Goal: Task Accomplishment & Management: Use online tool/utility

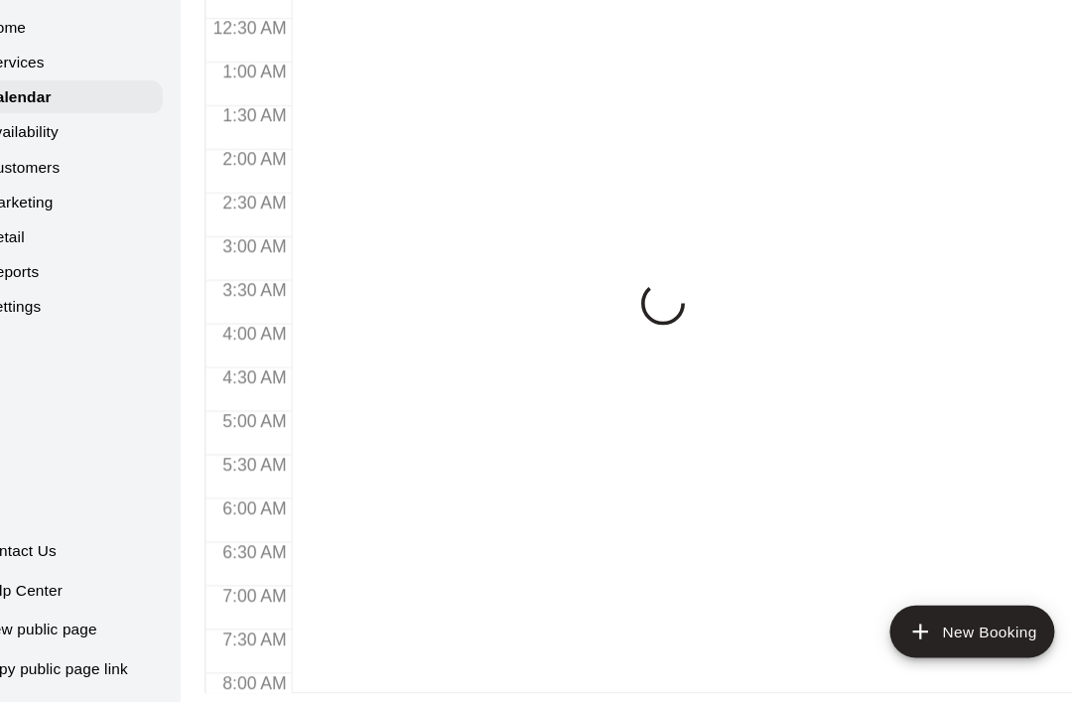
scroll to position [1191, 0]
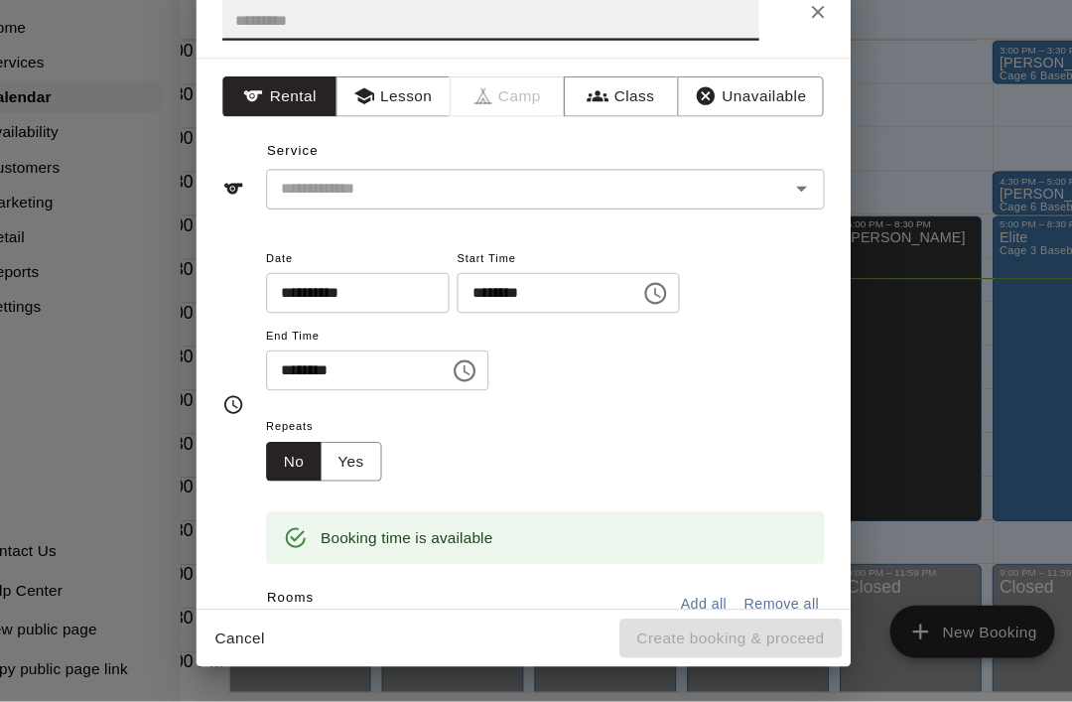
click at [262, 48] on input "text" at bounding box center [506, 74] width 488 height 53
type input "*****"
click at [308, 223] on input "text" at bounding box center [527, 235] width 438 height 25
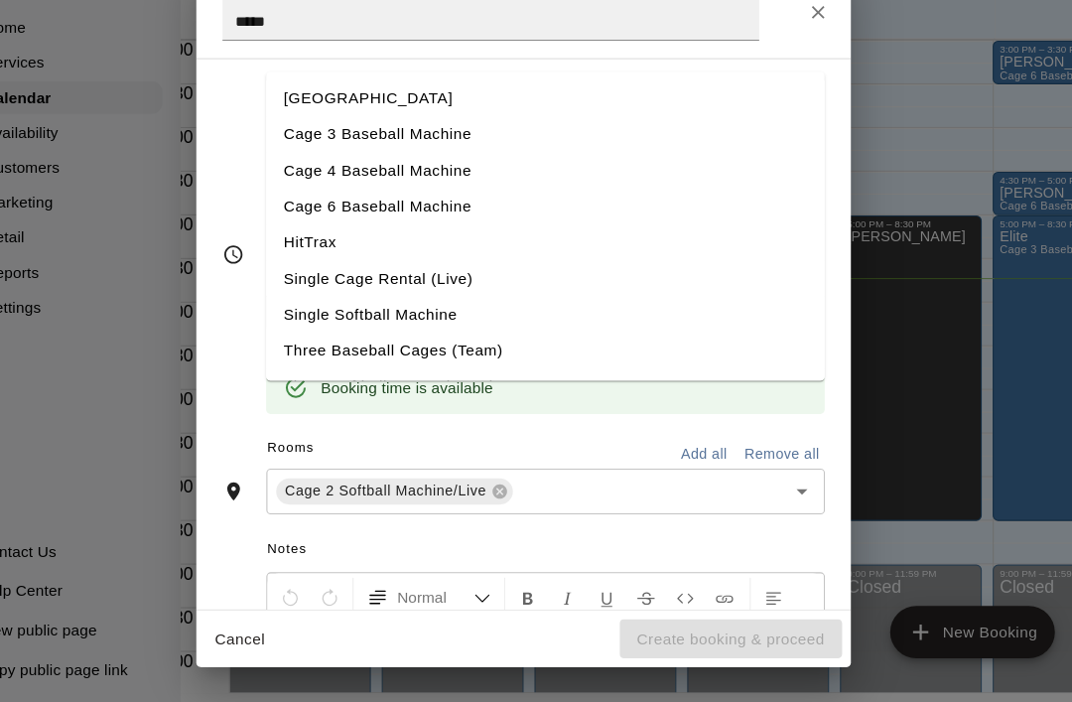
scroll to position [143, 0]
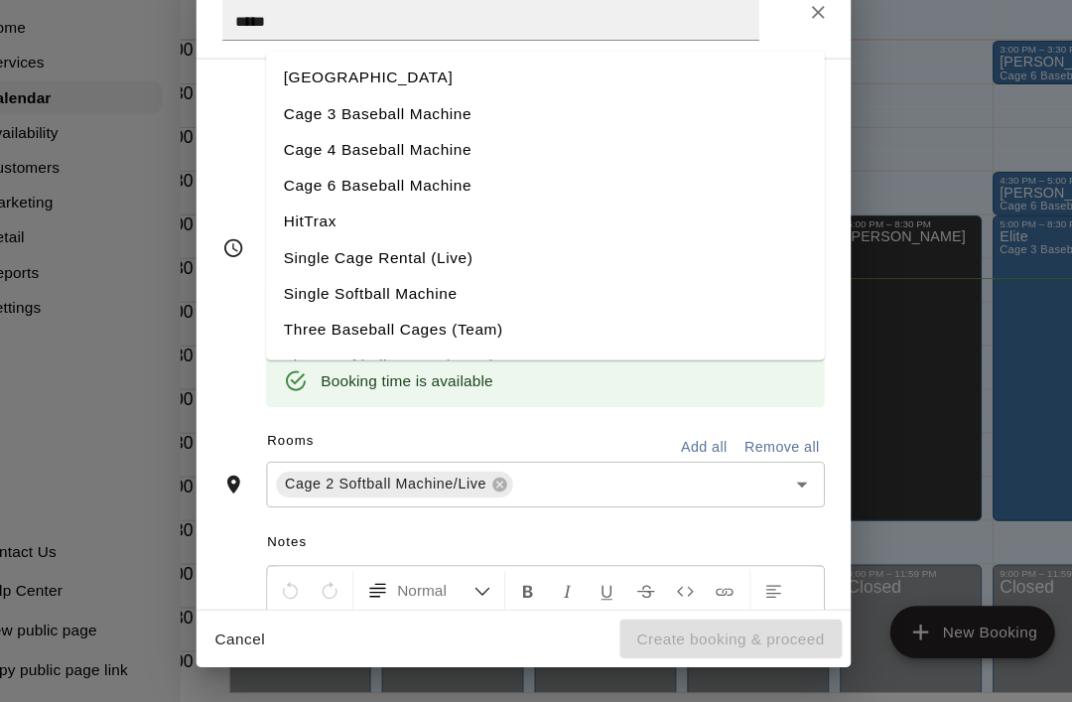
click at [302, 282] on li "Single Cage Rental (Live)" at bounding box center [556, 298] width 508 height 33
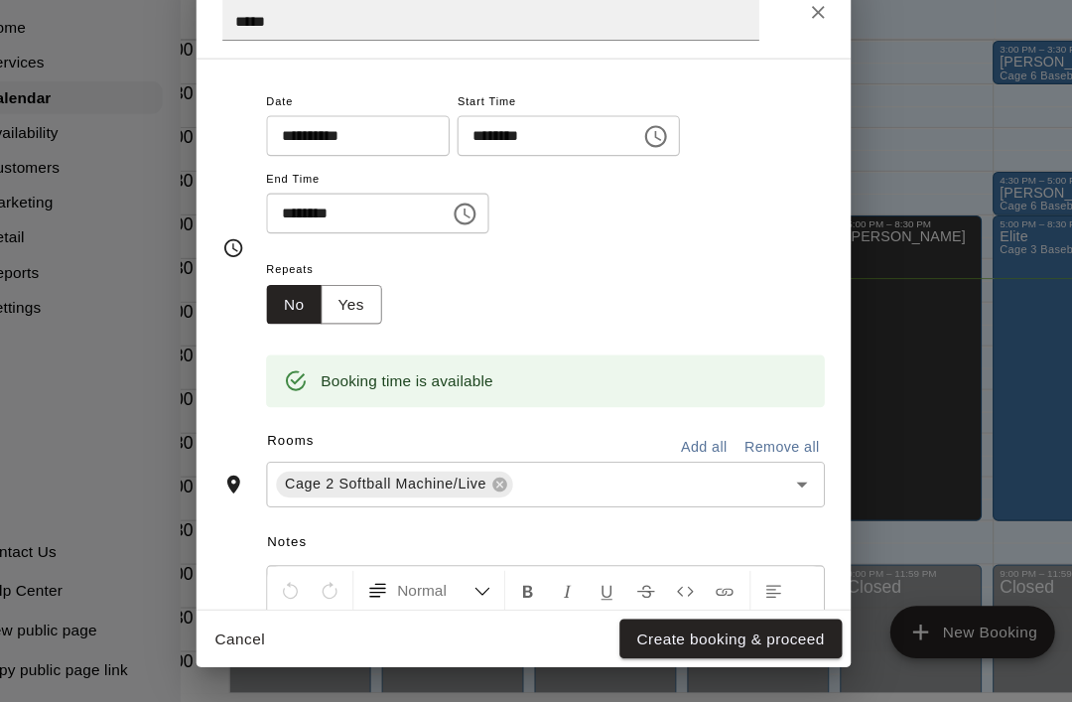
type input "**********"
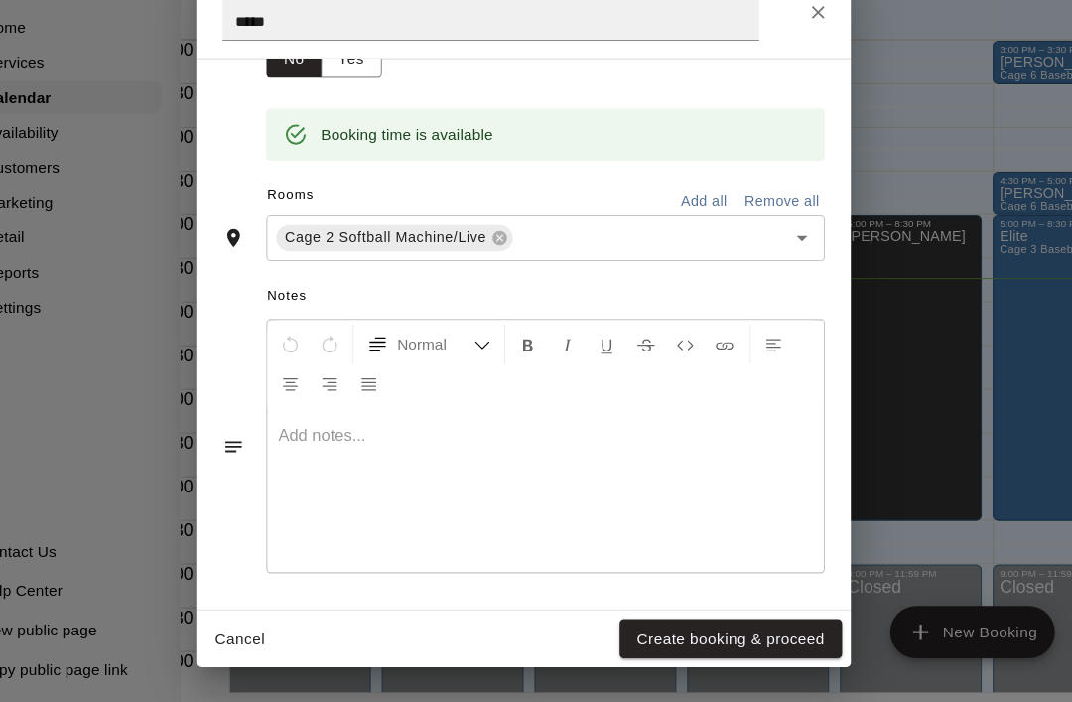
scroll to position [366, 0]
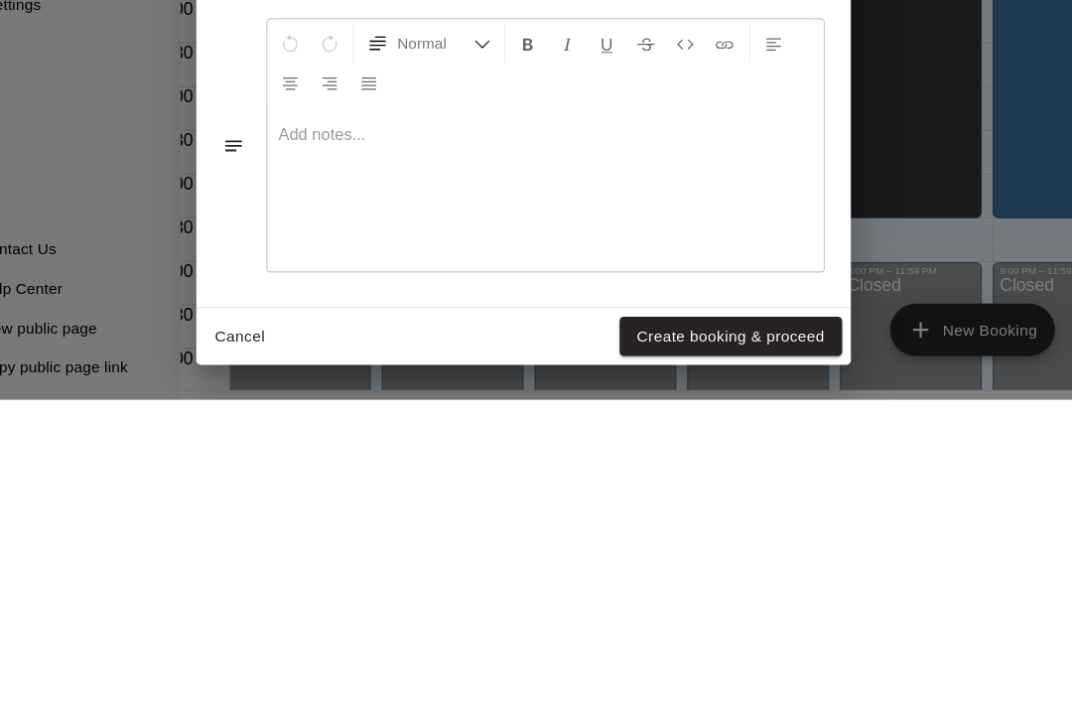
click at [713, 626] on button "Create booking & proceed" at bounding box center [724, 644] width 202 height 37
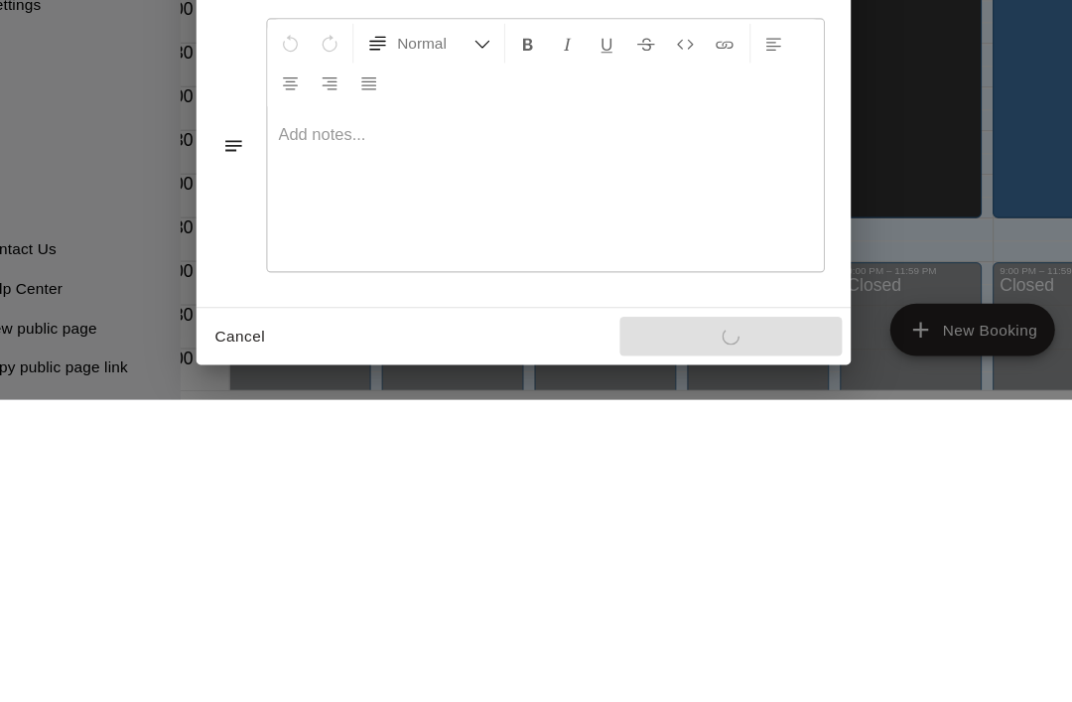
scroll to position [94, 0]
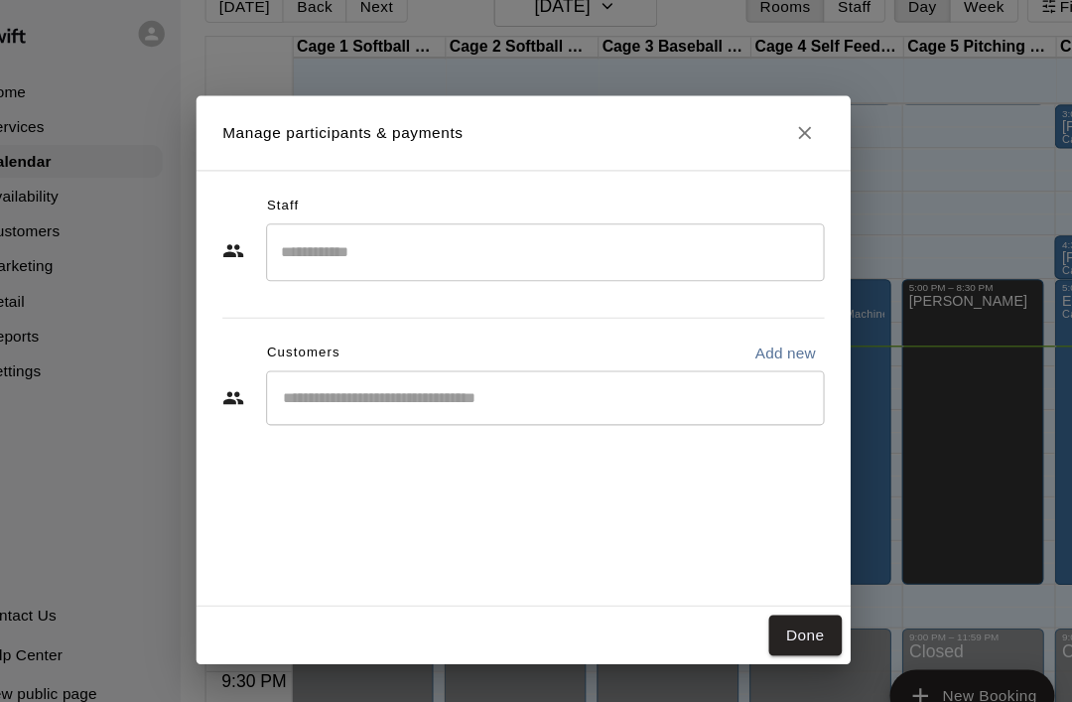
click at [759, 586] on button "Done" at bounding box center [792, 583] width 66 height 37
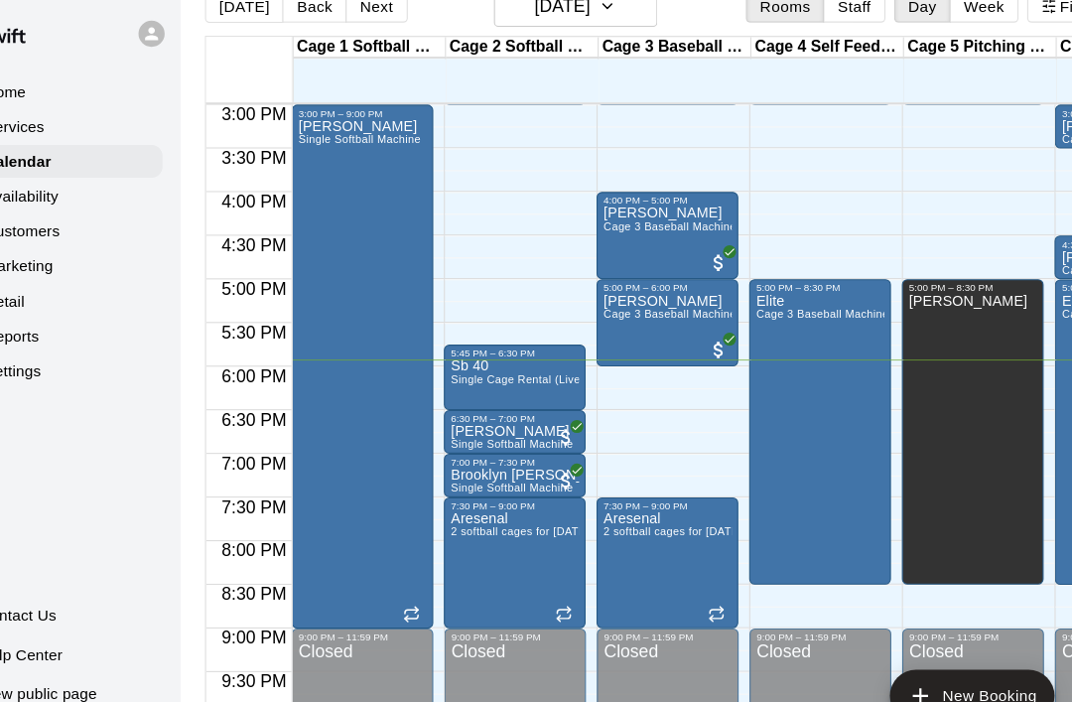
click at [815, 140] on div at bounding box center [811, 150] width 138 height 20
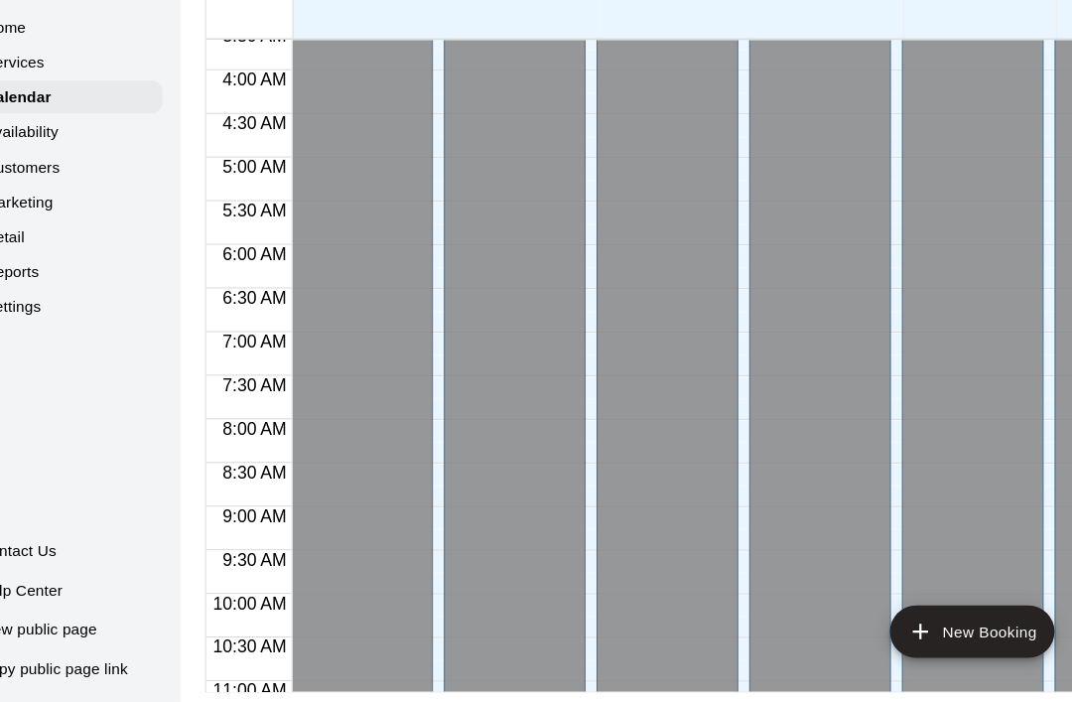
scroll to position [280, 0]
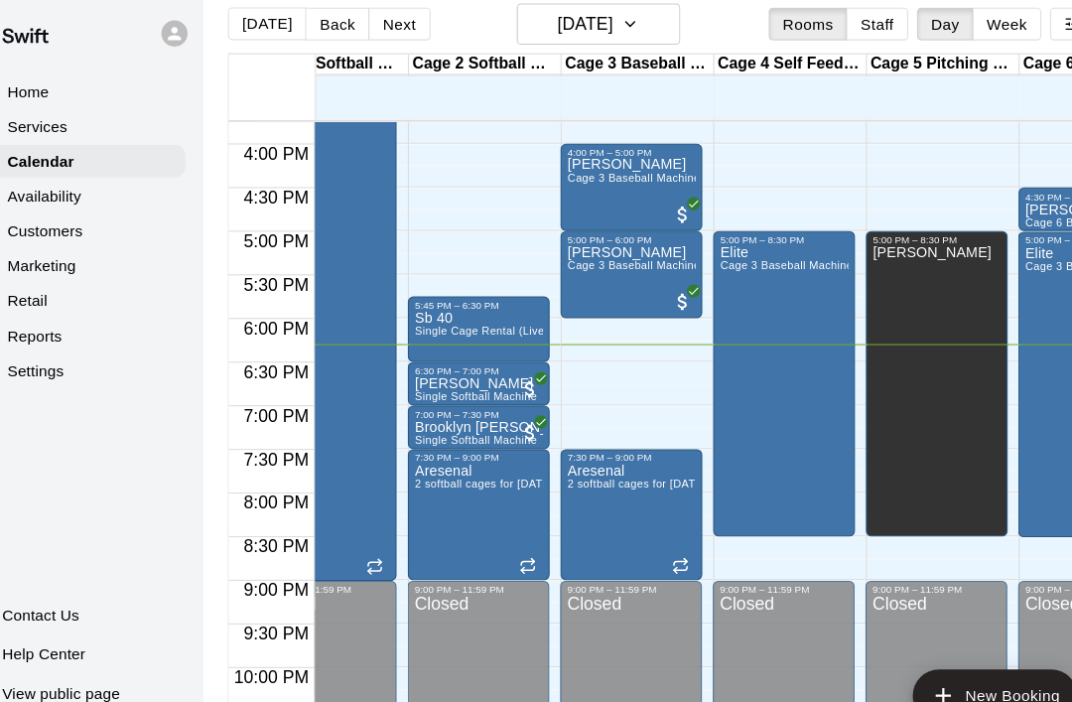
scroll to position [17, 0]
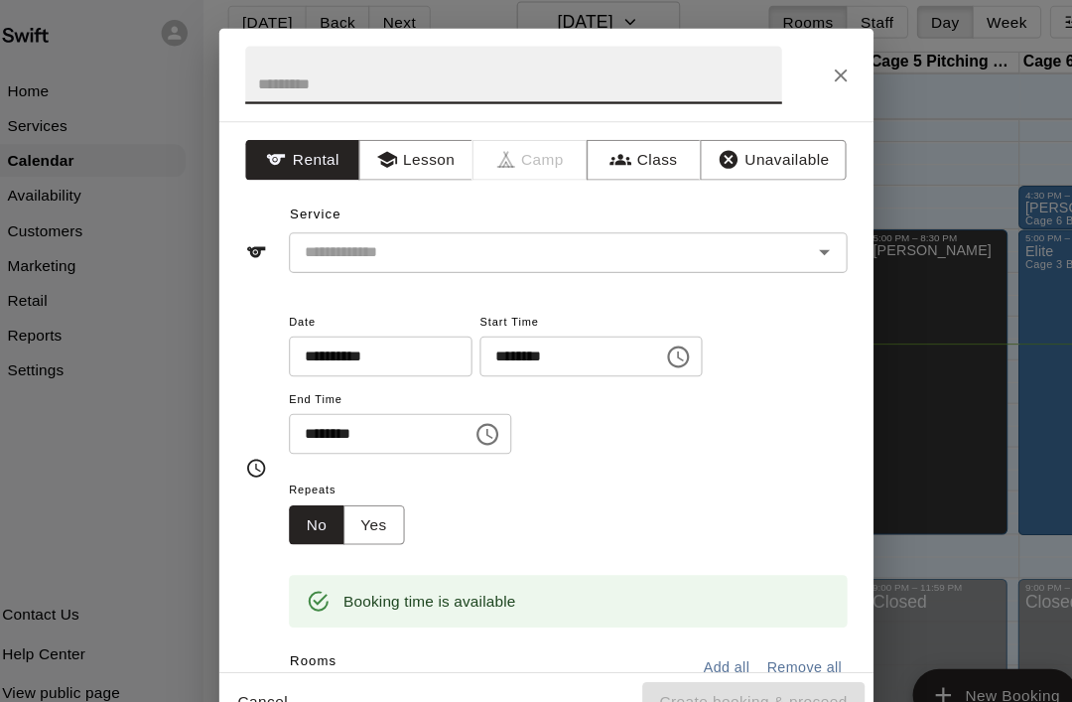
click at [334, 77] on input "text" at bounding box center [506, 74] width 488 height 53
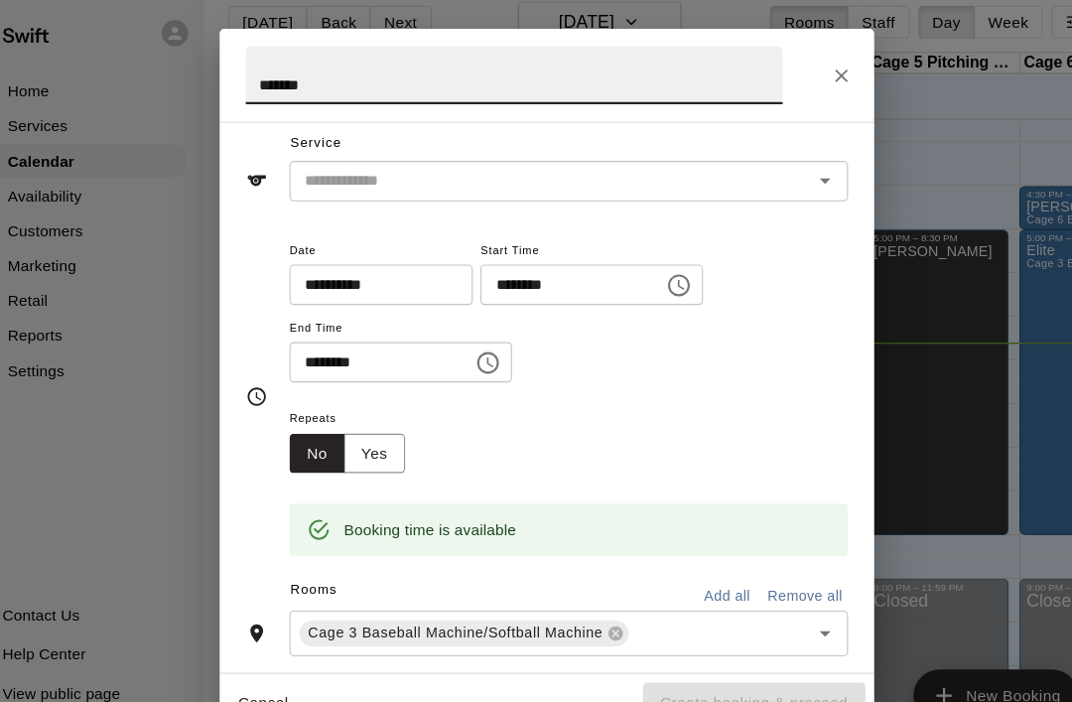
scroll to position [66, 0]
click at [775, 174] on button "Open" at bounding box center [789, 169] width 28 height 28
type input "*******"
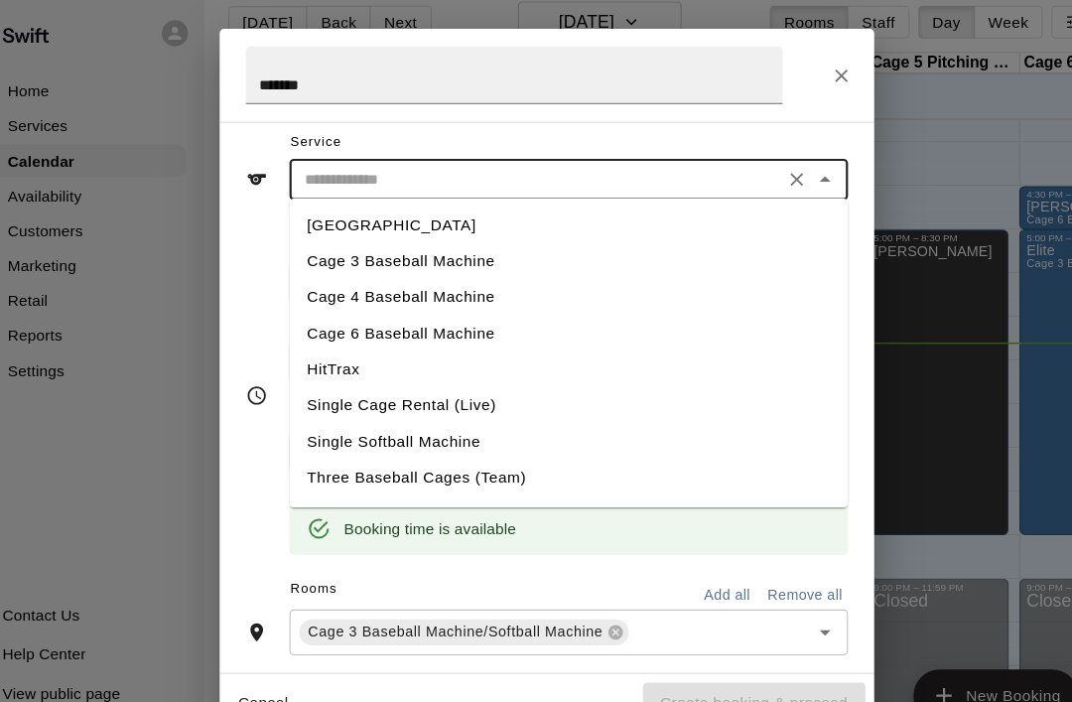
click at [414, 244] on li "Cage 3 Baseball Machine" at bounding box center [556, 243] width 508 height 33
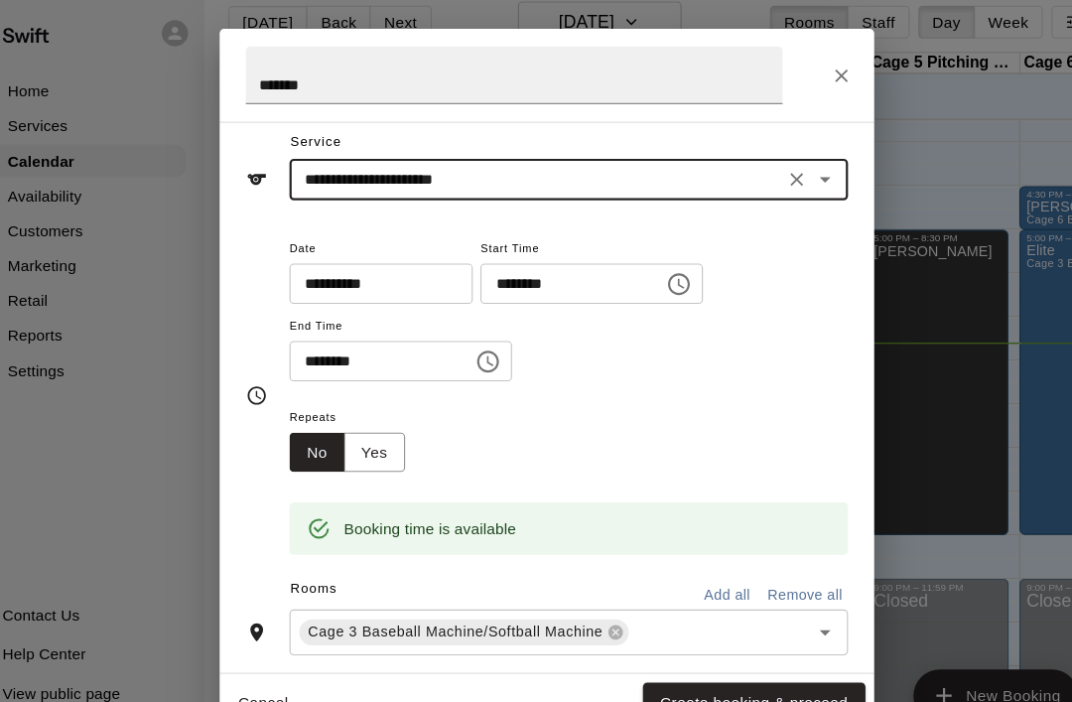
type input "**********"
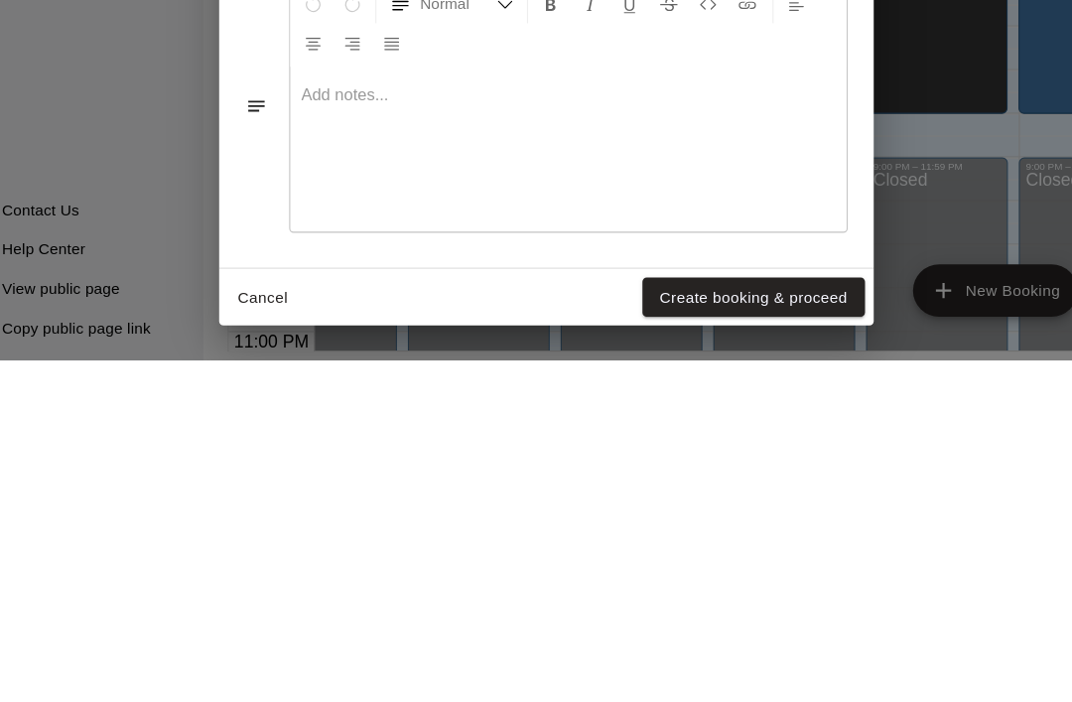
scroll to position [53, 0]
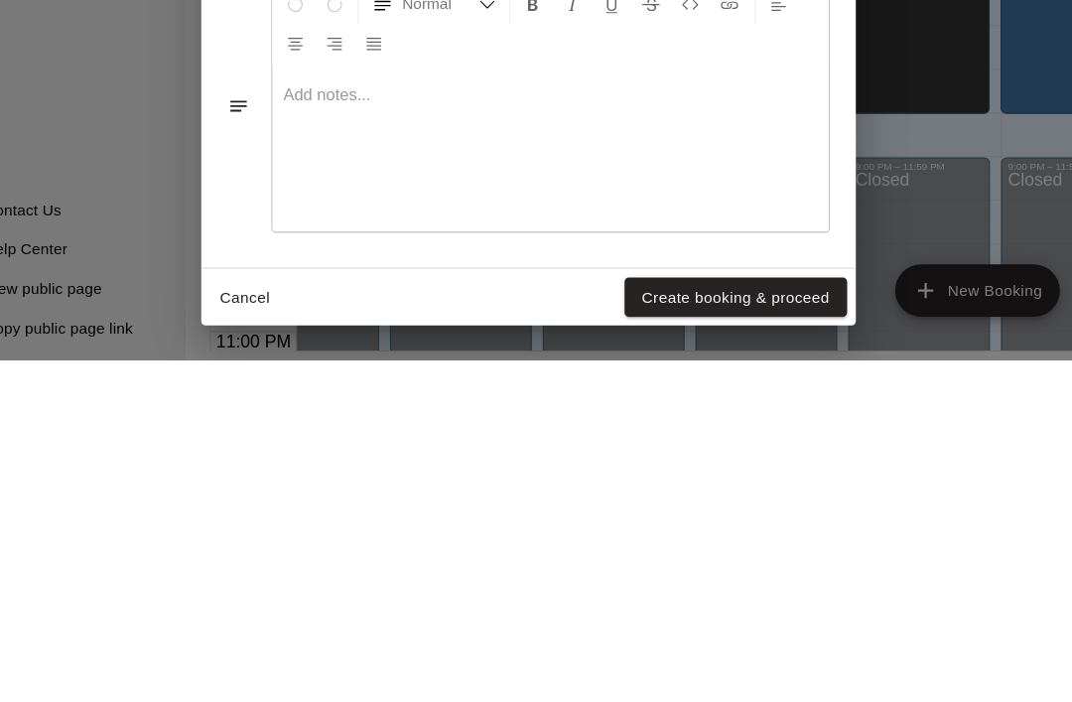
click at [634, 626] on button "Create booking & proceed" at bounding box center [724, 644] width 202 height 37
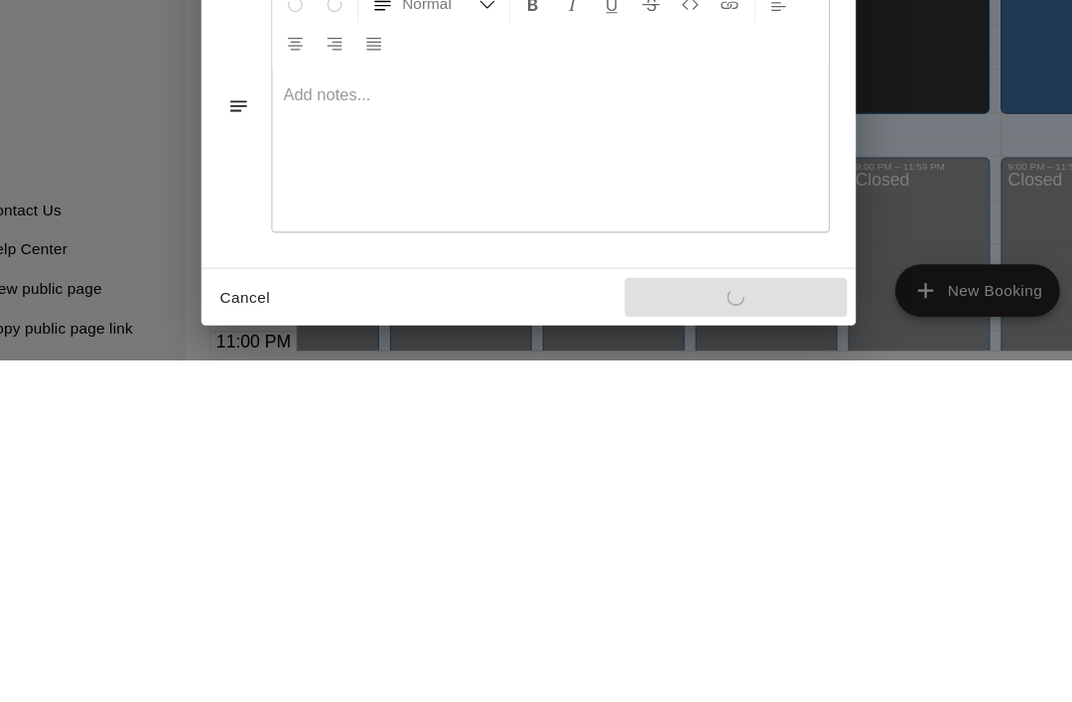
scroll to position [94, 0]
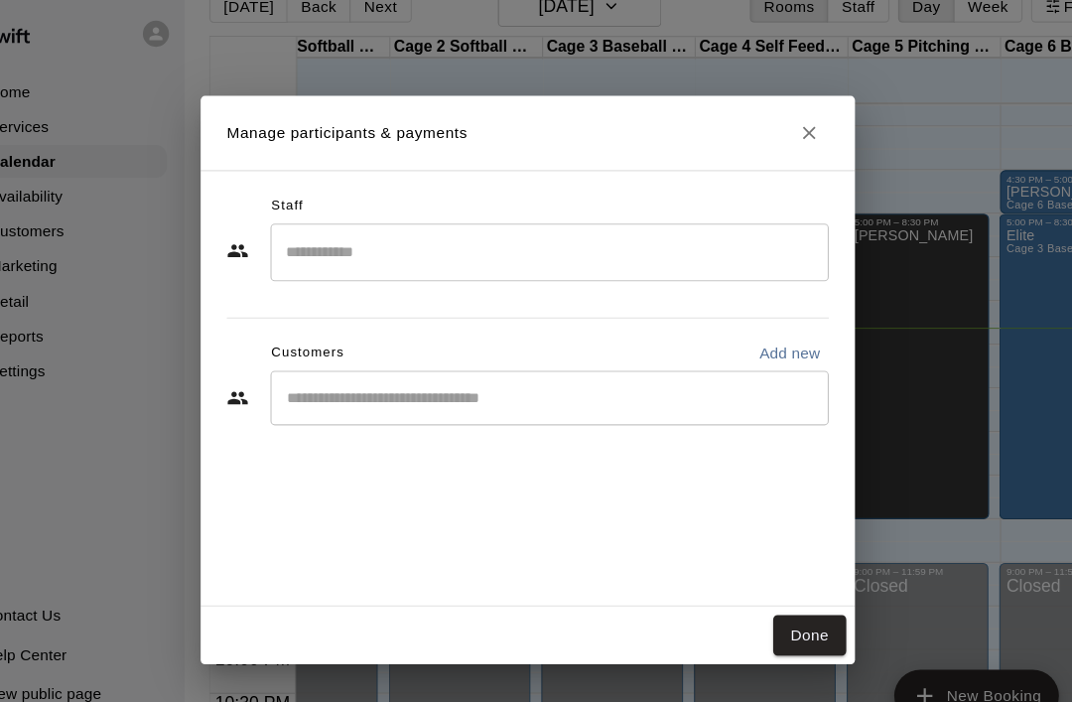
click at [759, 572] on button "Done" at bounding box center [792, 583] width 66 height 37
